Goal: Navigation & Orientation: Find specific page/section

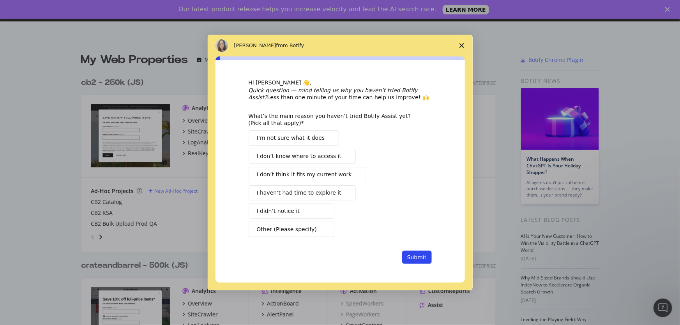
click at [462, 45] on icon "Close survey" at bounding box center [462, 45] width 5 height 5
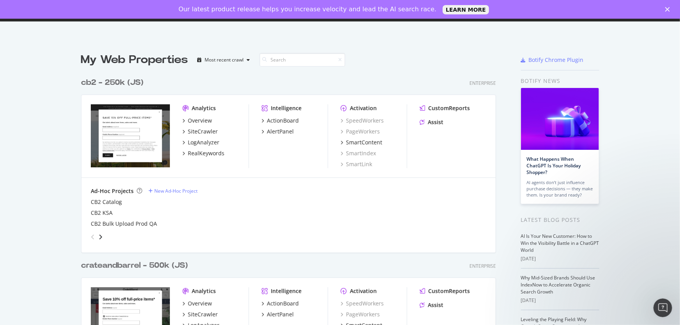
click at [181, 260] on div "crateandbarrel - 500k (JS)" at bounding box center [134, 265] width 107 height 11
